Goal: Task Accomplishment & Management: Use online tool/utility

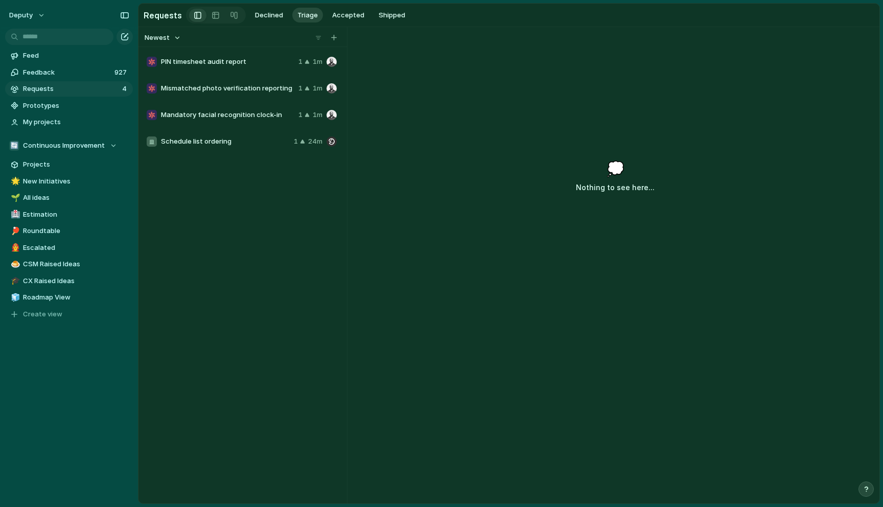
click at [221, 55] on div "PIN timesheet audit report 1 1m" at bounding box center [242, 62] width 198 height 25
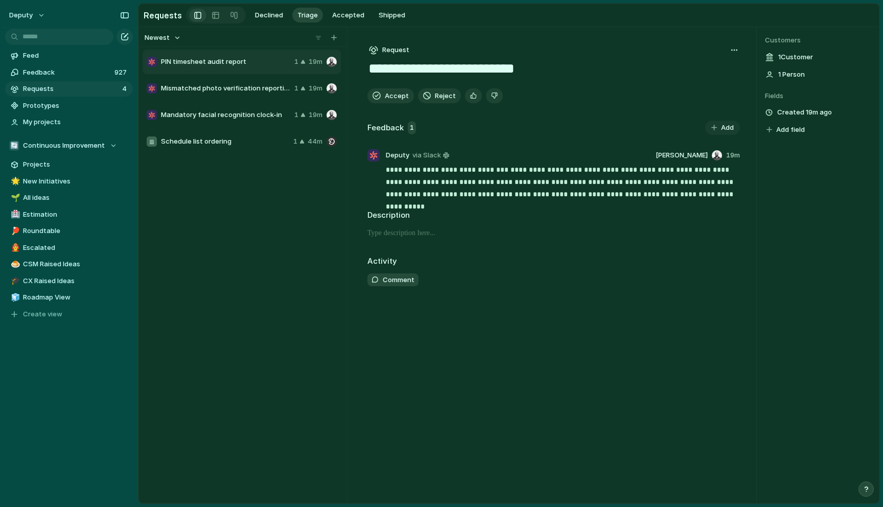
click at [236, 95] on div "Mismatched photo verification reporting 1 19m" at bounding box center [242, 88] width 198 height 25
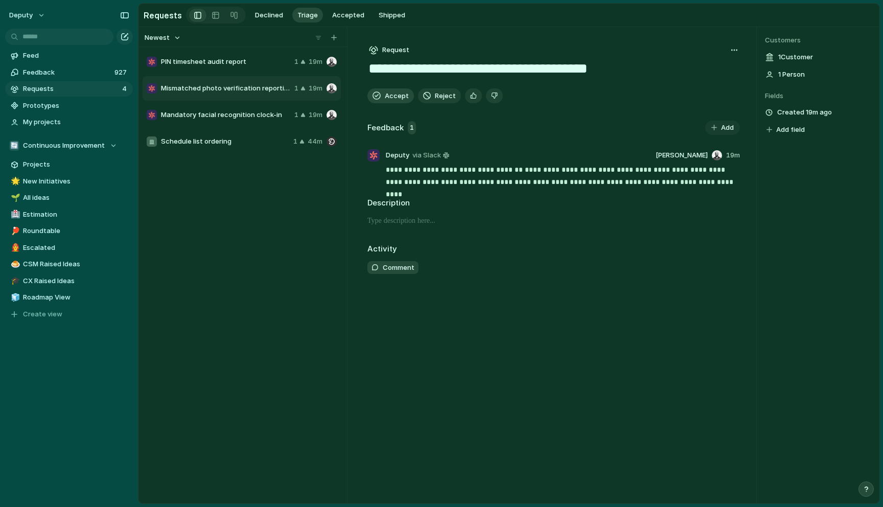
click at [392, 97] on span "Accept" at bounding box center [397, 96] width 24 height 10
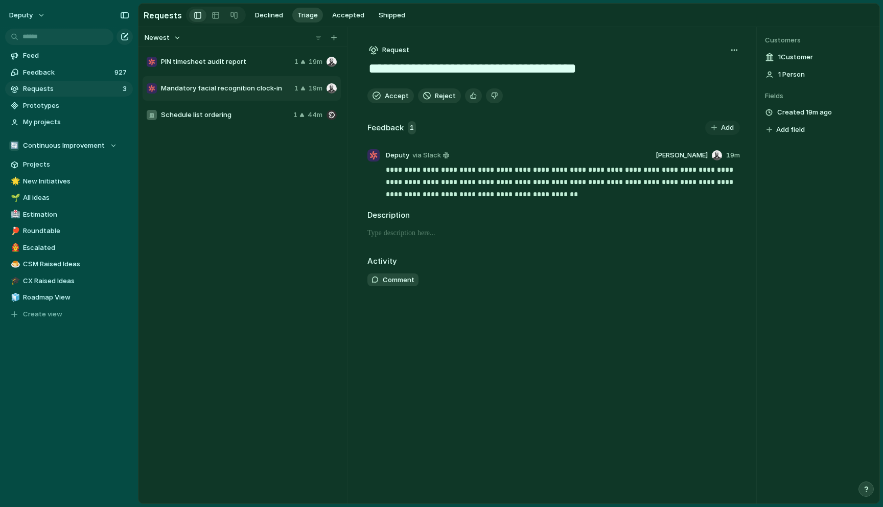
click at [244, 89] on span "Mandatory facial recognition clock-in" at bounding box center [225, 88] width 129 height 10
click at [384, 99] on button "Accept" at bounding box center [391, 95] width 47 height 15
type textarea "**********"
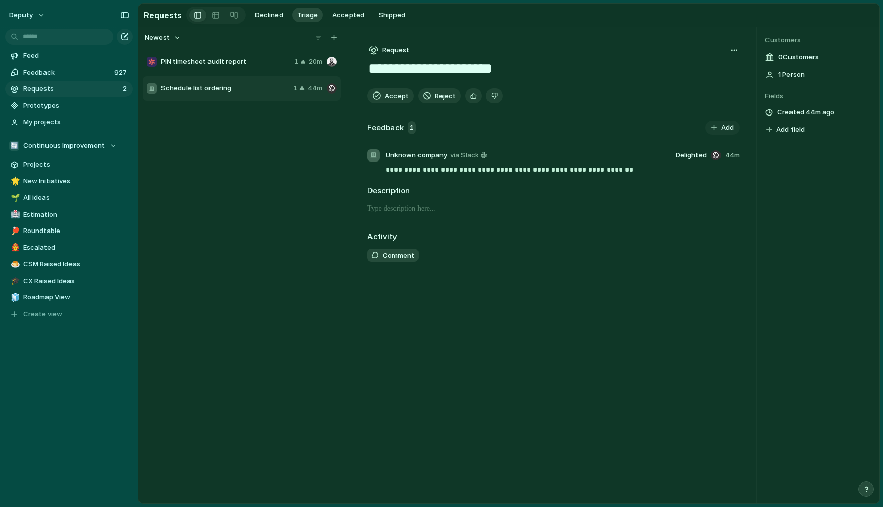
click at [248, 89] on span "Schedule list ordering" at bounding box center [225, 88] width 128 height 10
click at [274, 264] on div "PIN timesheet audit report 1 20m Schedule list ordering 1 44m" at bounding box center [243, 275] width 200 height 452
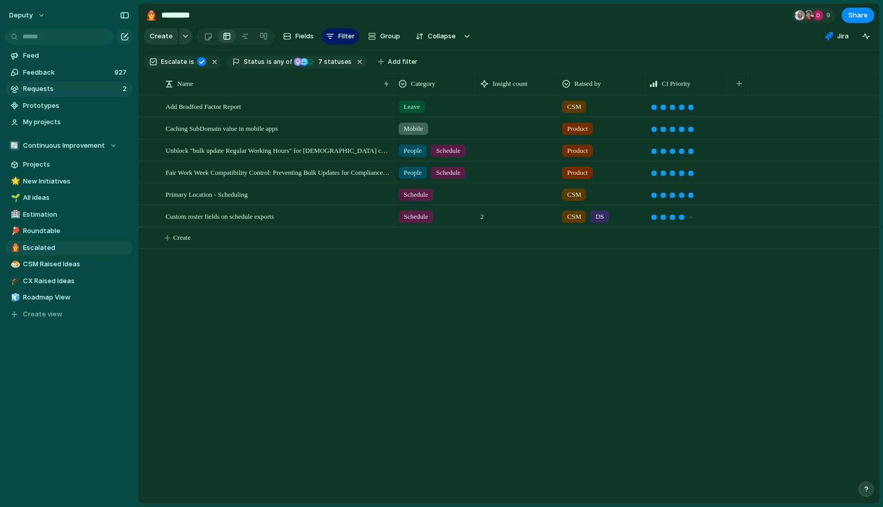
click at [37, 89] on span "Requests" at bounding box center [71, 89] width 97 height 10
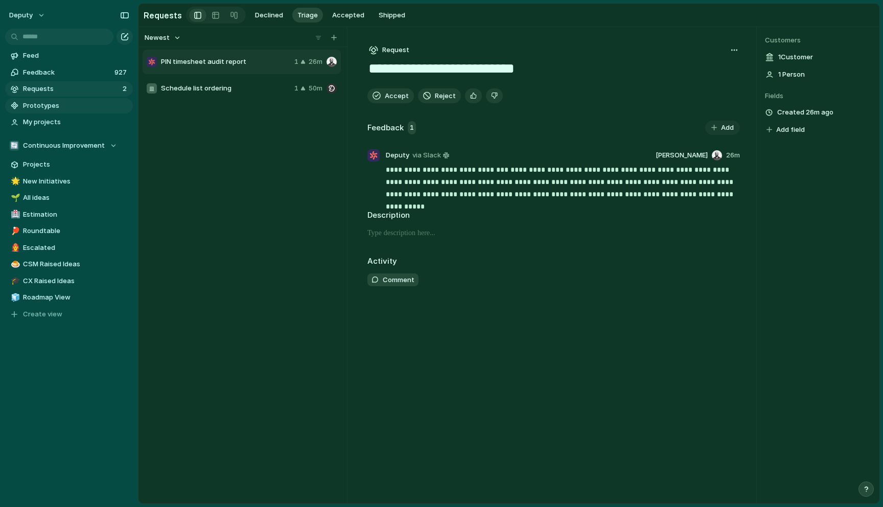
click at [41, 101] on span "Prototypes" at bounding box center [76, 106] width 106 height 10
click at [60, 182] on span "New Initiatives" at bounding box center [76, 181] width 106 height 10
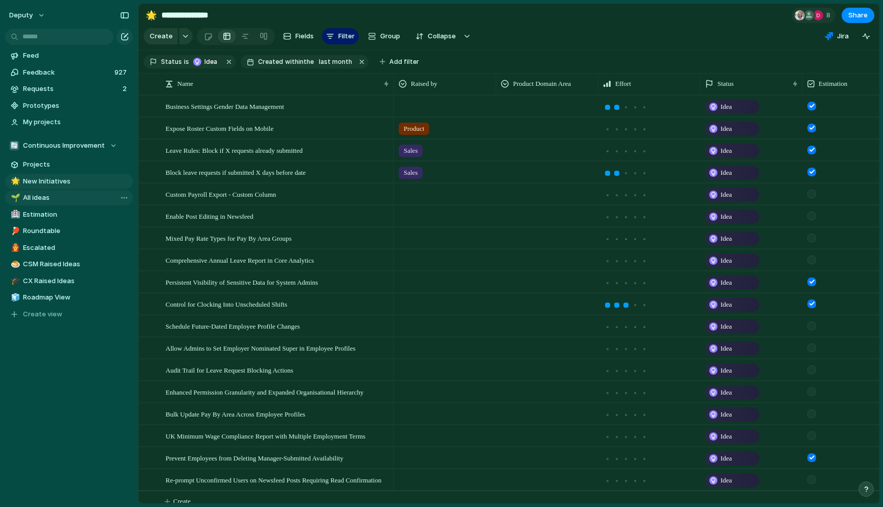
click at [55, 204] on link "🌱 All ideas" at bounding box center [69, 197] width 128 height 15
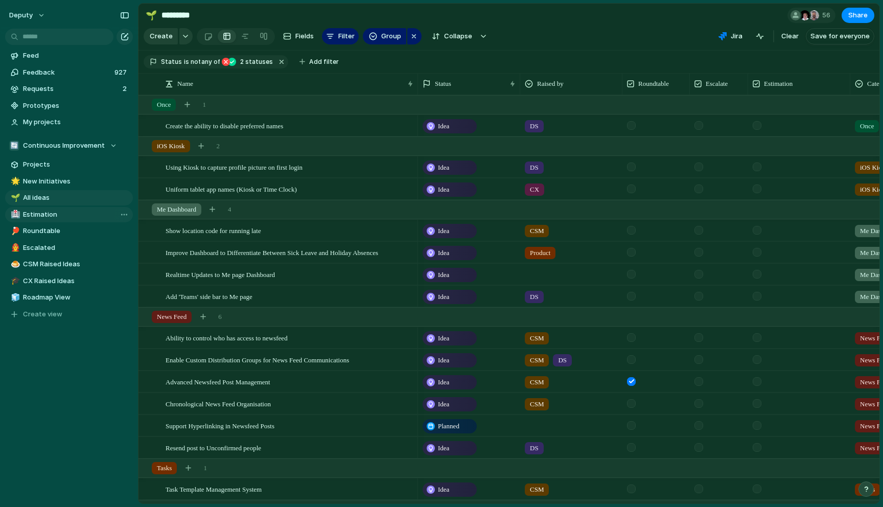
click at [55, 212] on span "Estimation" at bounding box center [76, 215] width 106 height 10
type input "**********"
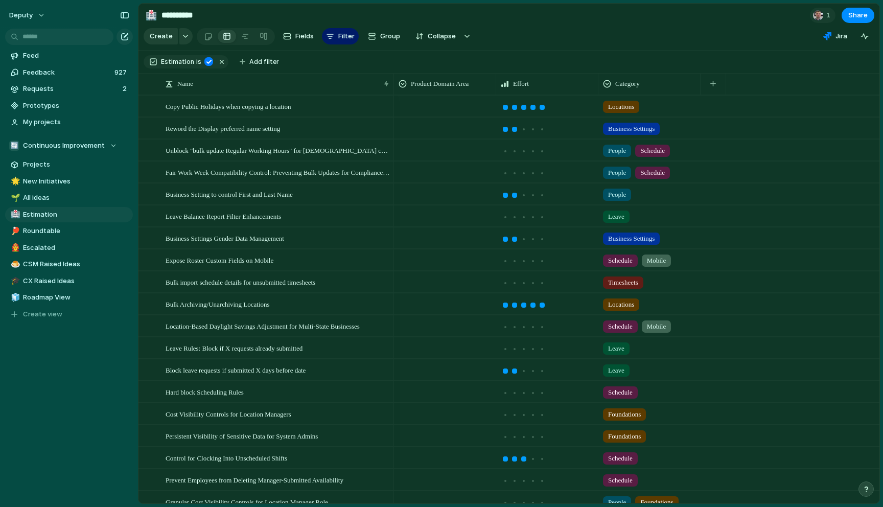
click at [426, 228] on div at bounding box center [445, 236] width 101 height 17
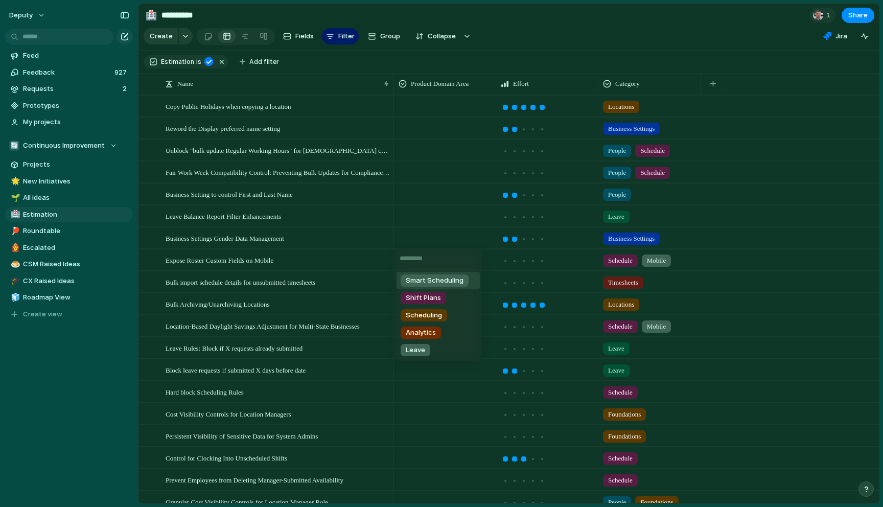
click at [403, 220] on div "Smart Scheduling Shift Plans Scheduling Analytics Leave" at bounding box center [441, 253] width 883 height 507
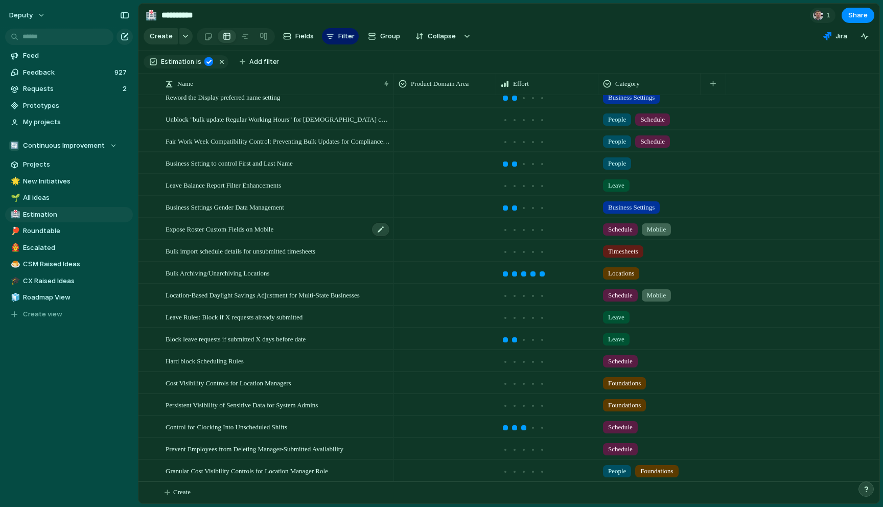
scroll to position [32, 0]
click at [343, 338] on div "Block leave requests if submitted X days before date" at bounding box center [278, 339] width 225 height 21
